Goal: Information Seeking & Learning: Learn about a topic

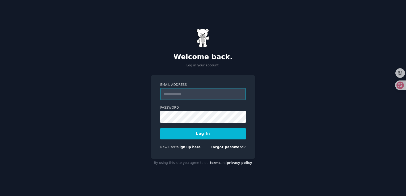
click at [211, 95] on input "Email Address" at bounding box center [203, 94] width 86 height 12
type input "**********"
click at [200, 137] on button "Log In" at bounding box center [203, 133] width 86 height 11
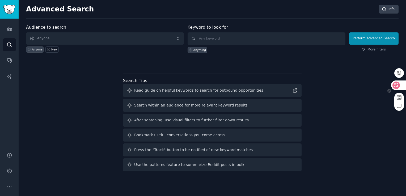
click at [397, 84] on icon at bounding box center [395, 85] width 7 height 7
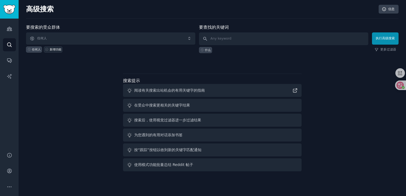
click at [52, 48] on font "新增功能" at bounding box center [56, 49] width 12 height 3
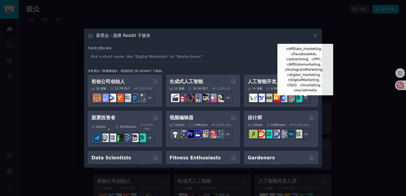
scroll to position [80, 0]
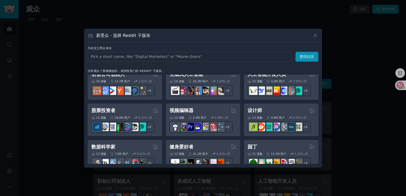
click at [28, 19] on div at bounding box center [203, 98] width 406 height 196
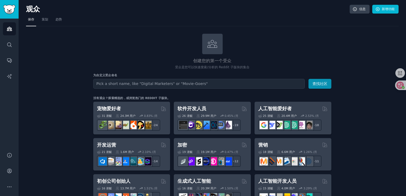
click at [326, 16] on nav "保存 策划 趋势" at bounding box center [212, 20] width 372 height 11
click at [213, 46] on icon at bounding box center [212, 43] width 11 height 11
click at [7, 29] on icon "Sidebar" at bounding box center [10, 29] width 6 height 6
click at [10, 43] on icon "Sidebar" at bounding box center [9, 44] width 4 height 4
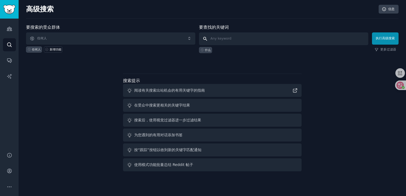
click at [233, 36] on input "text" at bounding box center [283, 38] width 169 height 13
paste input "r/VirtualAssistant4Hire"
type input "r/VirtualAssistant4Hire"
click at [372, 35] on button "执行高级搜索" at bounding box center [385, 38] width 27 height 12
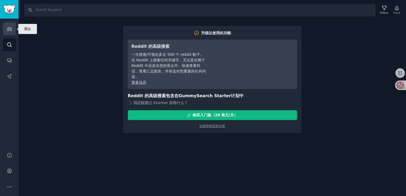
click at [9, 30] on icon "Sidebar" at bounding box center [10, 29] width 6 height 6
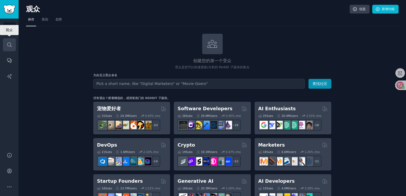
click at [11, 46] on icon "Sidebar" at bounding box center [9, 44] width 4 height 4
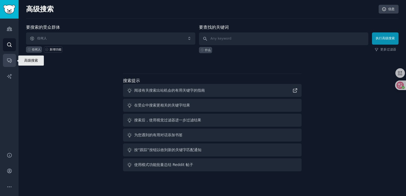
click at [12, 59] on link "Conversations" at bounding box center [9, 60] width 13 height 13
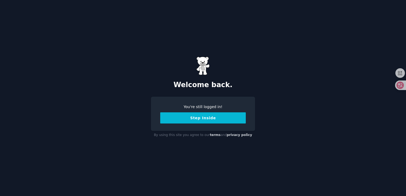
click at [208, 117] on button "Step Inside" at bounding box center [203, 117] width 86 height 11
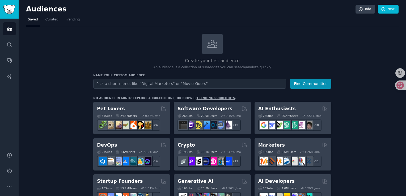
click at [210, 82] on input "text" at bounding box center [189, 84] width 193 height 10
type input "r/VirtualAssistant4Hire"
click at [312, 80] on button "Find Communities" at bounding box center [310, 84] width 41 height 10
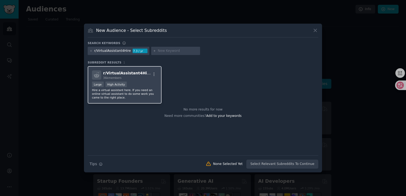
click at [137, 74] on span "r/ VirtualAssistant4Hire" at bounding box center [127, 73] width 48 height 4
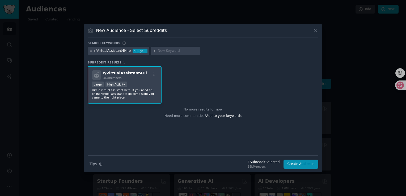
click at [139, 74] on span "r/ VirtualAssistant4Hire" at bounding box center [127, 73] width 48 height 4
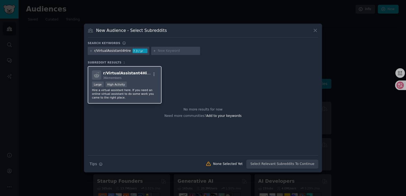
click at [146, 74] on span "r/ VirtualAssistant4Hire" at bounding box center [127, 73] width 48 height 4
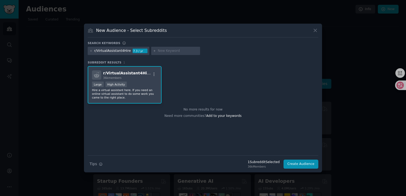
click at [142, 73] on span "r/ VirtualAssistant4Hire" at bounding box center [127, 73] width 48 height 4
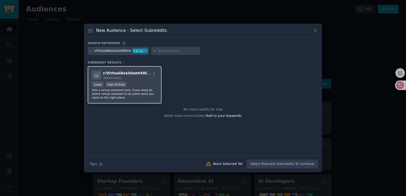
click at [142, 73] on span "r/ VirtualAssistant4Hire" at bounding box center [127, 73] width 48 height 4
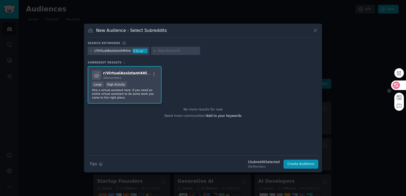
click at [392, 87] on div at bounding box center [398, 85] width 14 height 10
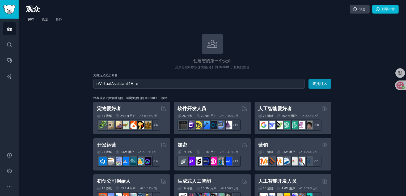
click at [45, 19] on font "策划" at bounding box center [45, 20] width 6 height 4
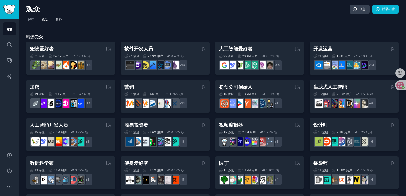
click at [59, 19] on font "趋势" at bounding box center [59, 20] width 6 height 4
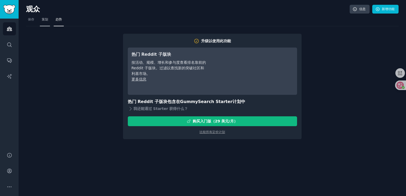
click at [46, 19] on font "策划" at bounding box center [45, 20] width 6 height 4
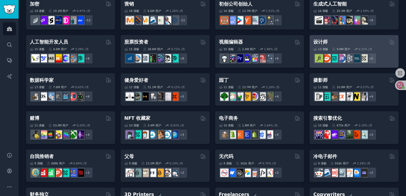
scroll to position [80, 0]
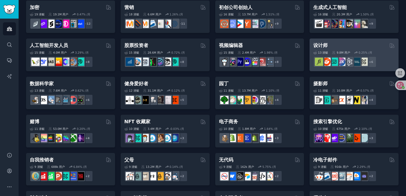
click at [326, 44] on font "设计师" at bounding box center [320, 45] width 14 height 5
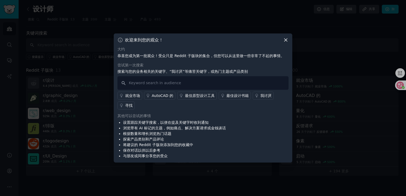
click at [286, 40] on icon at bounding box center [285, 40] width 3 height 3
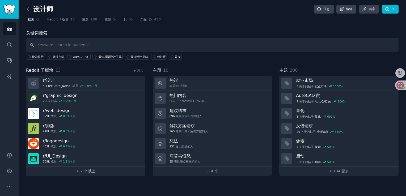
click at [92, 171] on font "+ 7 个以上" at bounding box center [85, 171] width 19 height 4
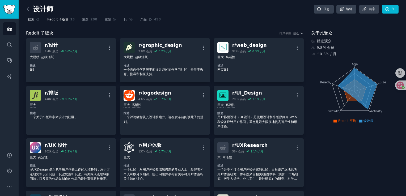
click at [32, 20] on font "搜索" at bounding box center [31, 20] width 6 height 4
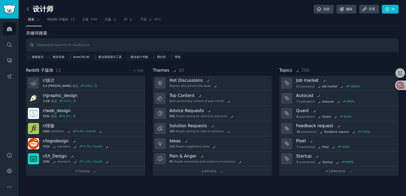
click at [27, 6] on icon at bounding box center [28, 9] width 6 height 6
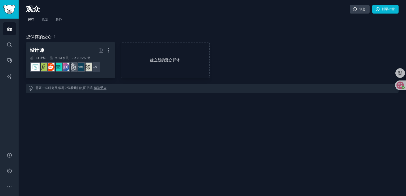
click at [164, 62] on font "建立新的受众群体" at bounding box center [165, 60] width 88 height 6
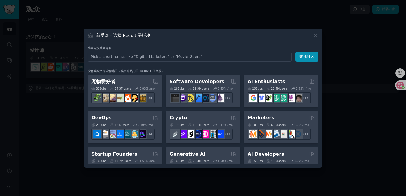
click at [159, 59] on input "text" at bounding box center [190, 57] width 204 height 10
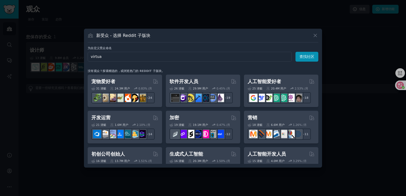
type input "virtual"
click button "查找社区" at bounding box center [306, 57] width 23 height 10
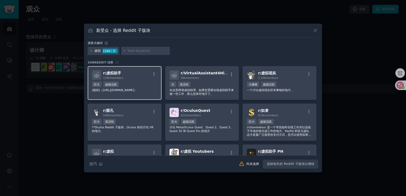
click at [112, 73] on font "r/虚拟助手" at bounding box center [112, 73] width 18 height 4
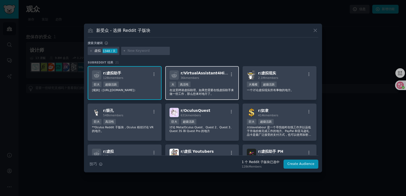
drag, startPoint x: 200, startPoint y: 73, endPoint x: 188, endPoint y: 75, distance: 12.4
click at [188, 75] on span "r/ VirtualAssistant4Hire" at bounding box center [205, 73] width 48 height 4
click at [196, 75] on span "r/ VirtualAssistant4Hire" at bounding box center [205, 73] width 48 height 4
drag, startPoint x: 121, startPoint y: 87, endPoint x: 124, endPoint y: 84, distance: 3.2
click at [121, 87] on div "巨大 超级活跃" at bounding box center [124, 85] width 65 height 7
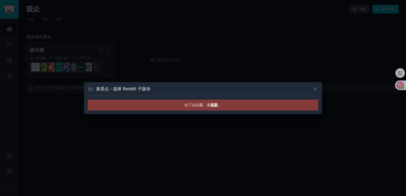
click at [195, 105] on font "出了点问题。请 刷新 。" at bounding box center [202, 105] width 37 height 4
click at [214, 105] on span "刷新" at bounding box center [213, 105] width 7 height 4
click at [214, 104] on span "刷新" at bounding box center [213, 105] width 7 height 4
